Goal: Check status: Check status

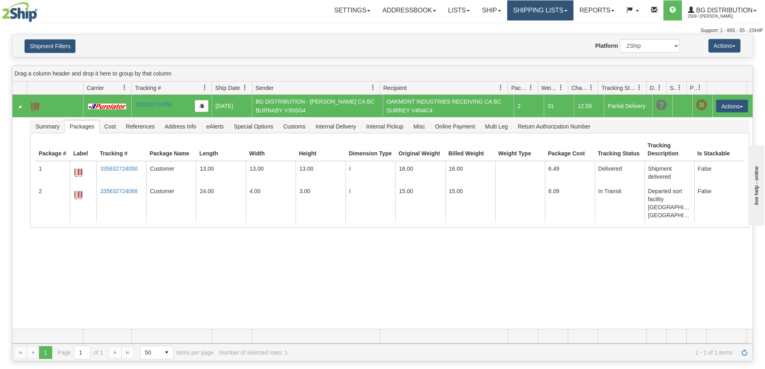
click at [556, 16] on link "Shipping lists" at bounding box center [540, 10] width 66 height 20
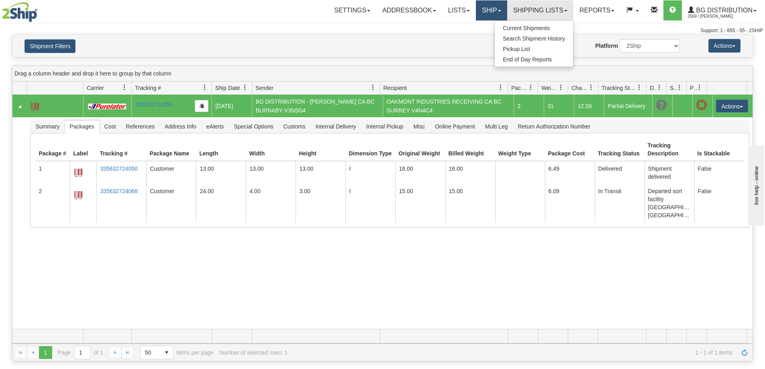
click at [490, 12] on link "Ship" at bounding box center [491, 10] width 31 height 20
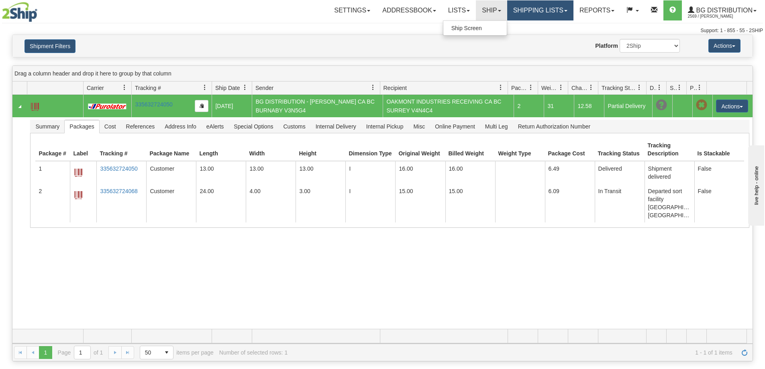
click at [529, 9] on link "Shipping lists" at bounding box center [540, 10] width 66 height 20
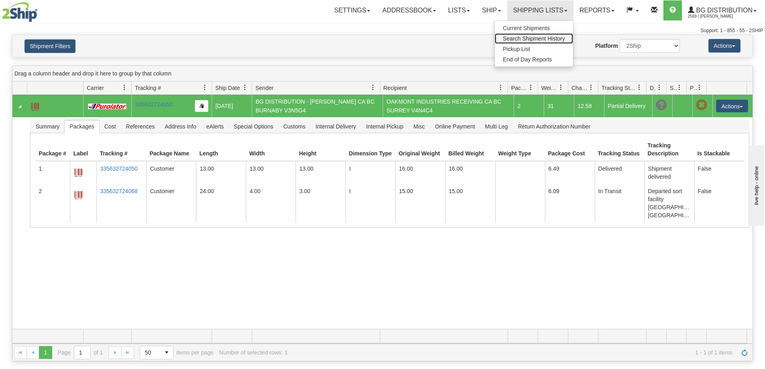
click at [534, 37] on span "Search Shipment History" at bounding box center [534, 38] width 62 height 6
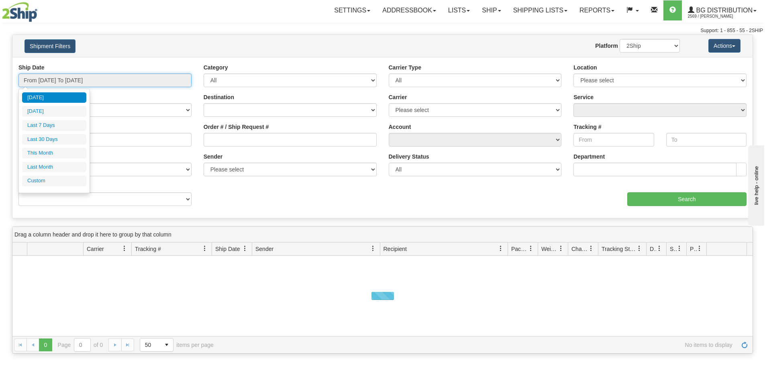
click at [122, 79] on input "From [DATE] To [DATE]" at bounding box center [104, 81] width 173 height 14
click at [62, 128] on li "Last 7 Days" at bounding box center [54, 125] width 64 height 11
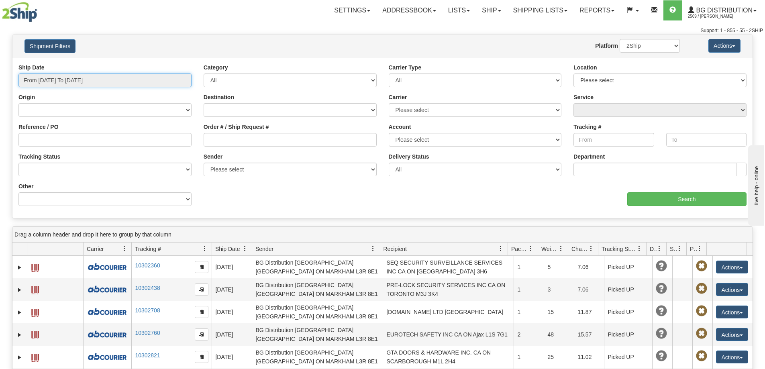
click at [70, 80] on input "From [DATE] To [DATE]" at bounding box center [104, 81] width 173 height 14
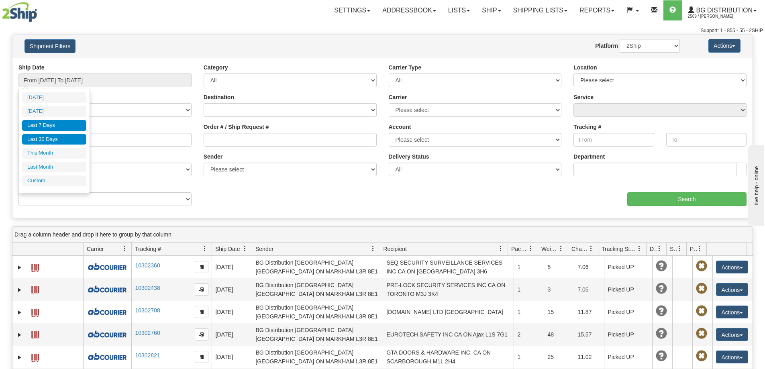
click at [52, 141] on li "Last 30 Days" at bounding box center [54, 139] width 64 height 11
type input "From [DATE] To [DATE]"
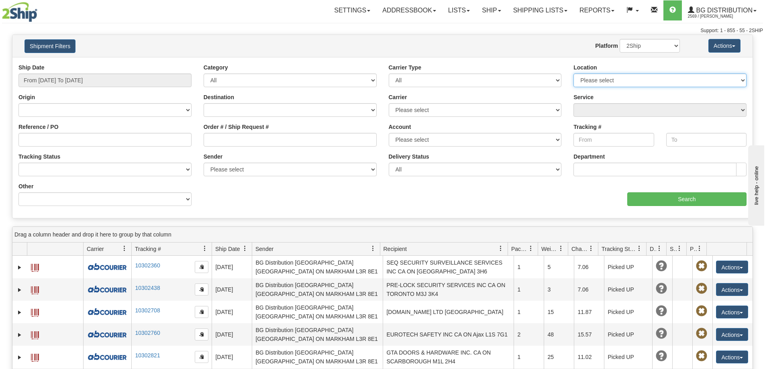
click at [606, 82] on select "Please select [GEOGRAPHIC_DATA] K1B 3W7 [GEOGRAPHIC_DATA] [GEOGRAPHIC_DATA] [GE…" at bounding box center [660, 81] width 173 height 14
select select "6954"
click at [574, 74] on select "Please select [GEOGRAPHIC_DATA] K1B 3W7 [GEOGRAPHIC_DATA] [GEOGRAPHIC_DATA] [GE…" at bounding box center [660, 81] width 173 height 14
click at [669, 203] on input "Search" at bounding box center [687, 199] width 119 height 14
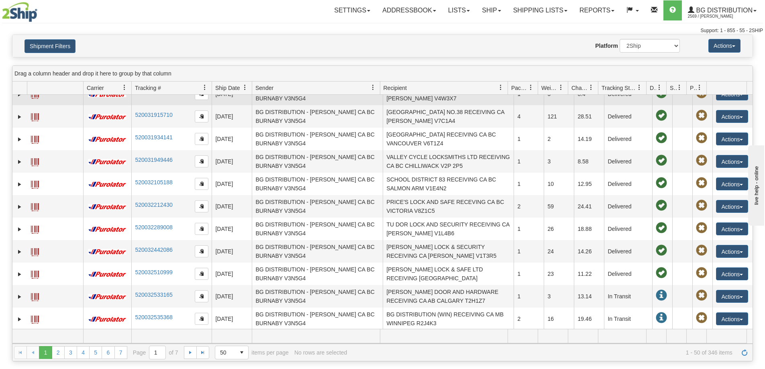
scroll to position [442, 0]
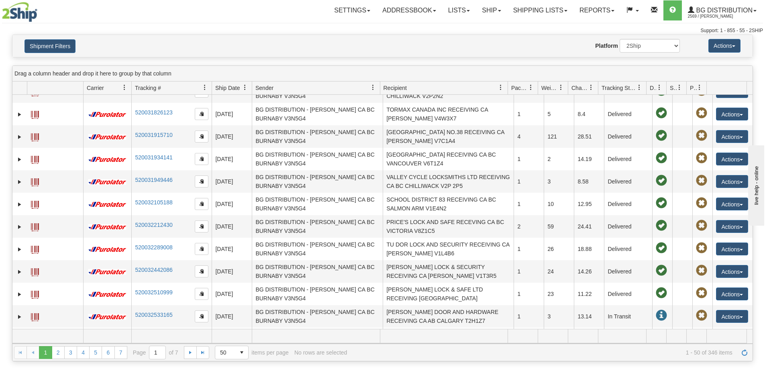
click at [397, 92] on span "Recipient" at bounding box center [395, 88] width 23 height 8
click at [403, 93] on span "Recipient" at bounding box center [440, 87] width 121 height 13
